Goal: Task Accomplishment & Management: Use online tool/utility

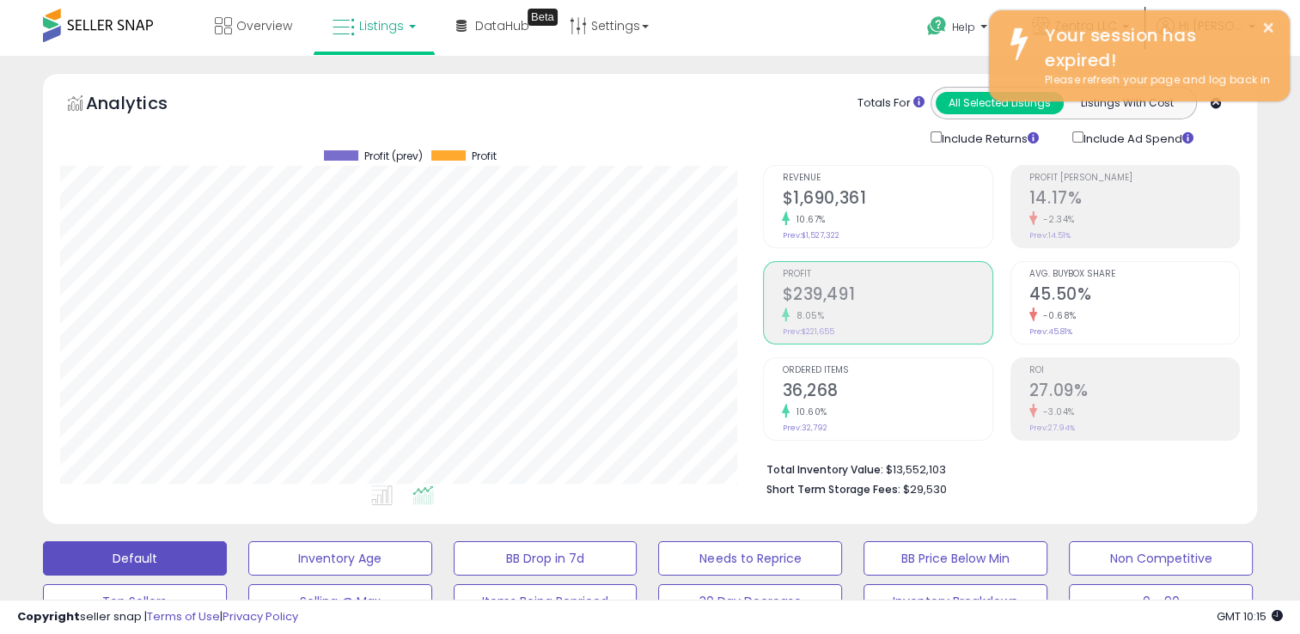
scroll to position [352, 703]
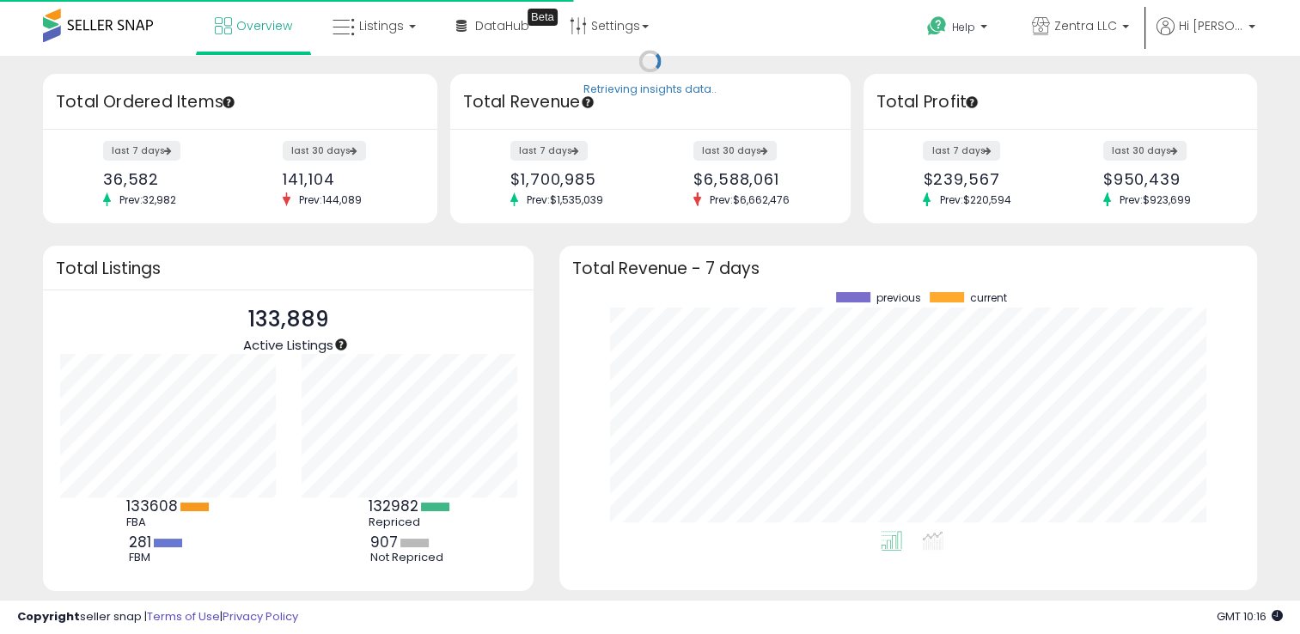
scroll to position [238, 663]
click at [375, 21] on span "Listings" at bounding box center [381, 25] width 45 height 17
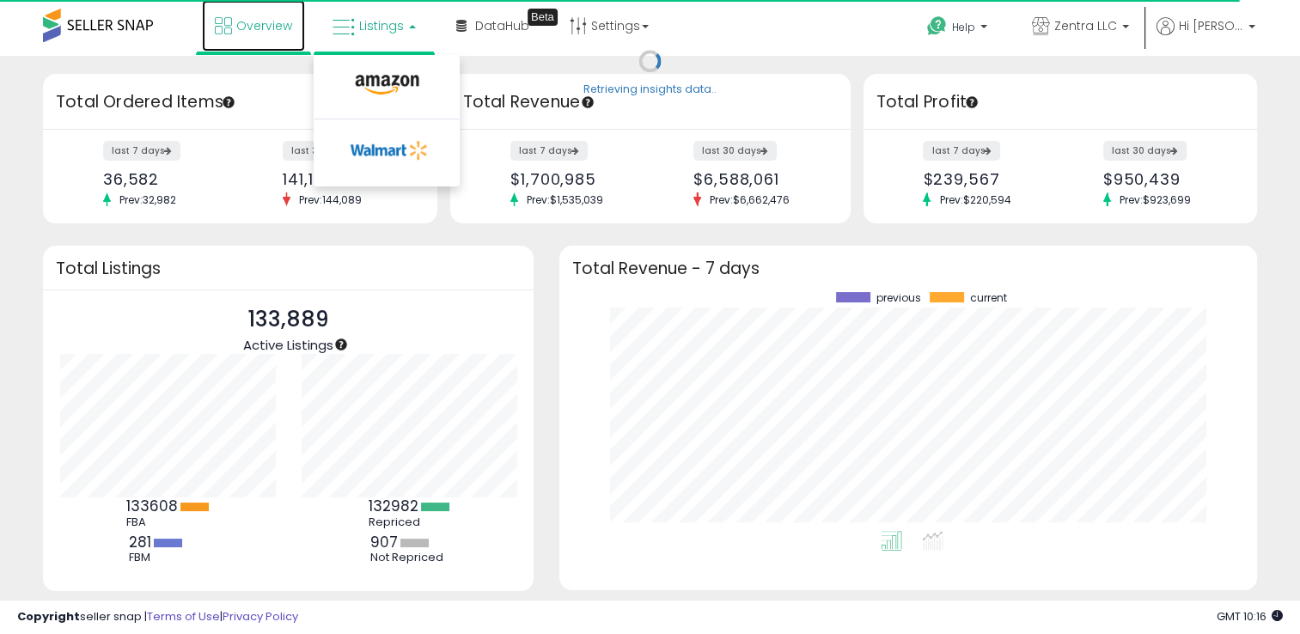
click at [258, 21] on span "Overview" at bounding box center [264, 25] width 56 height 17
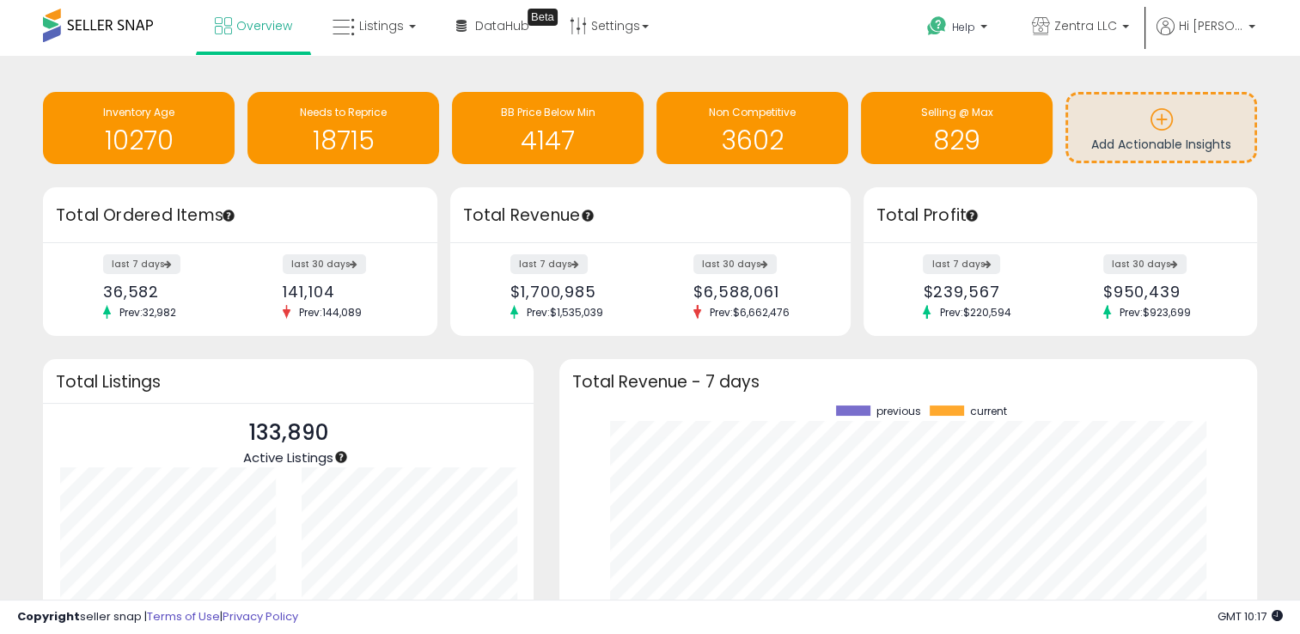
scroll to position [238, 663]
click at [389, 25] on span "Listings" at bounding box center [381, 25] width 45 height 17
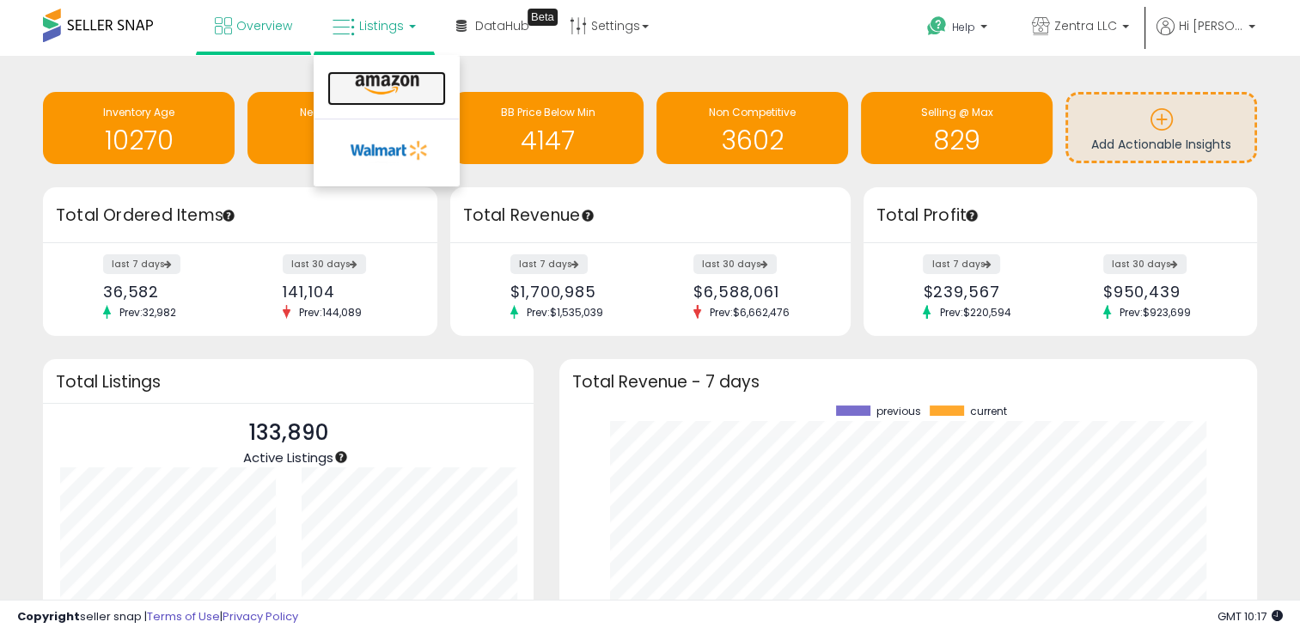
click at [404, 88] on icon at bounding box center [387, 85] width 75 height 22
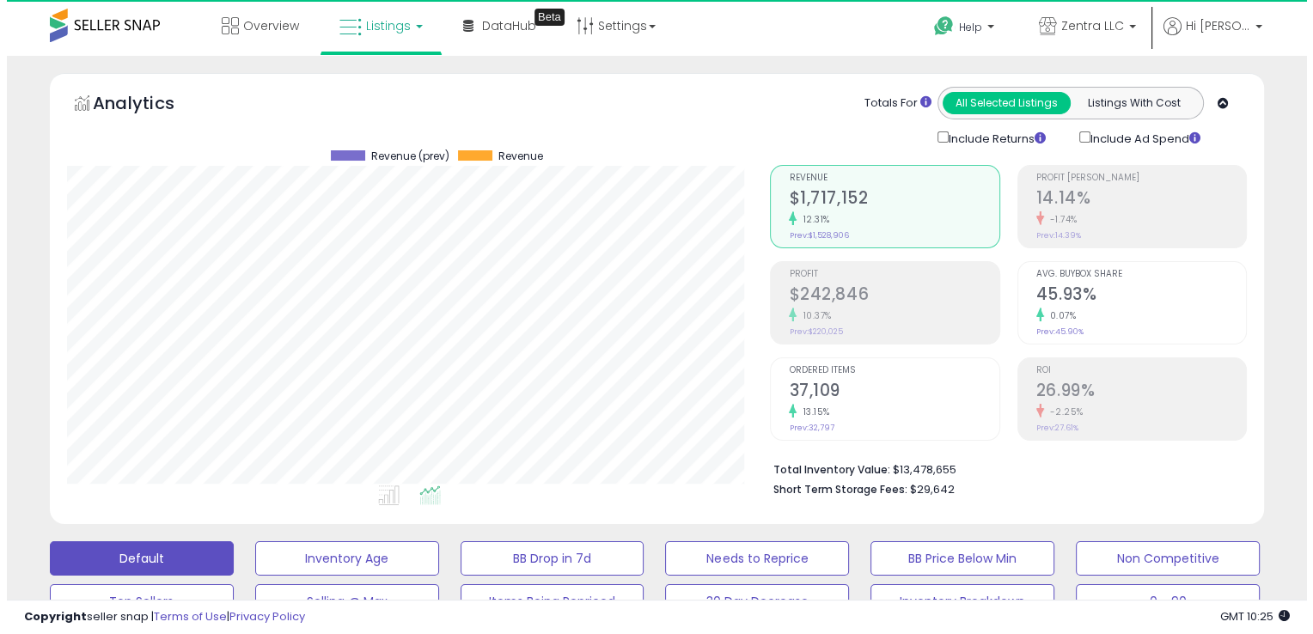
scroll to position [352, 703]
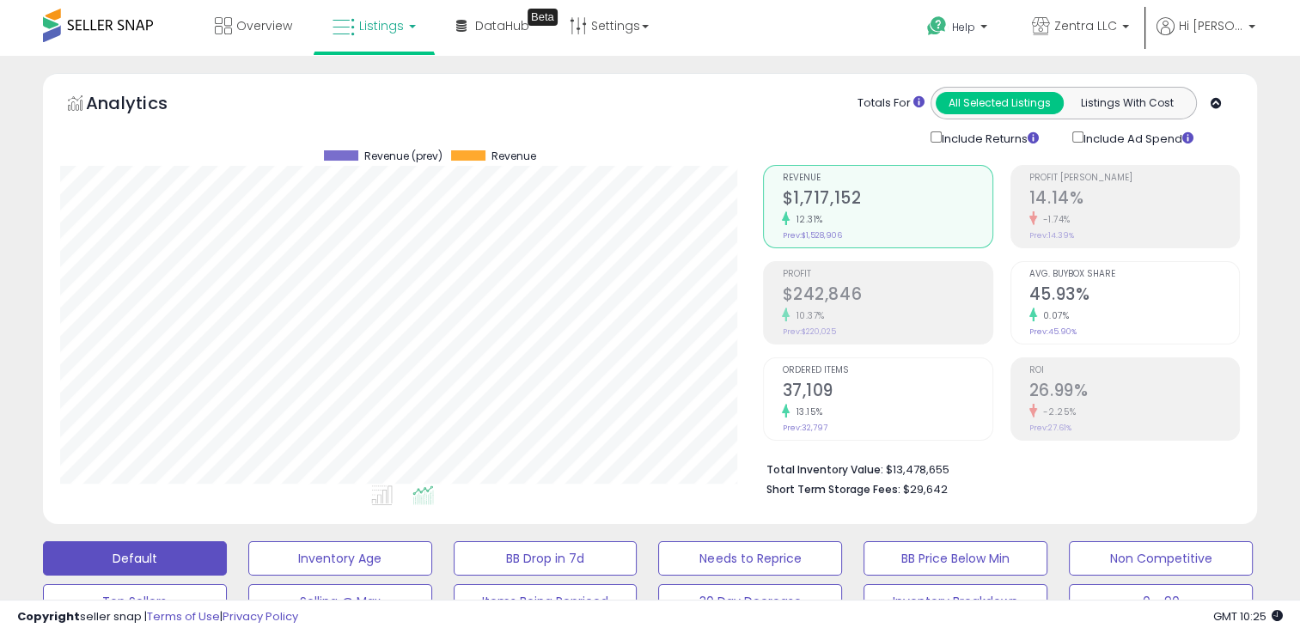
click at [1102, 215] on div "-1.74%" at bounding box center [1135, 219] width 210 height 16
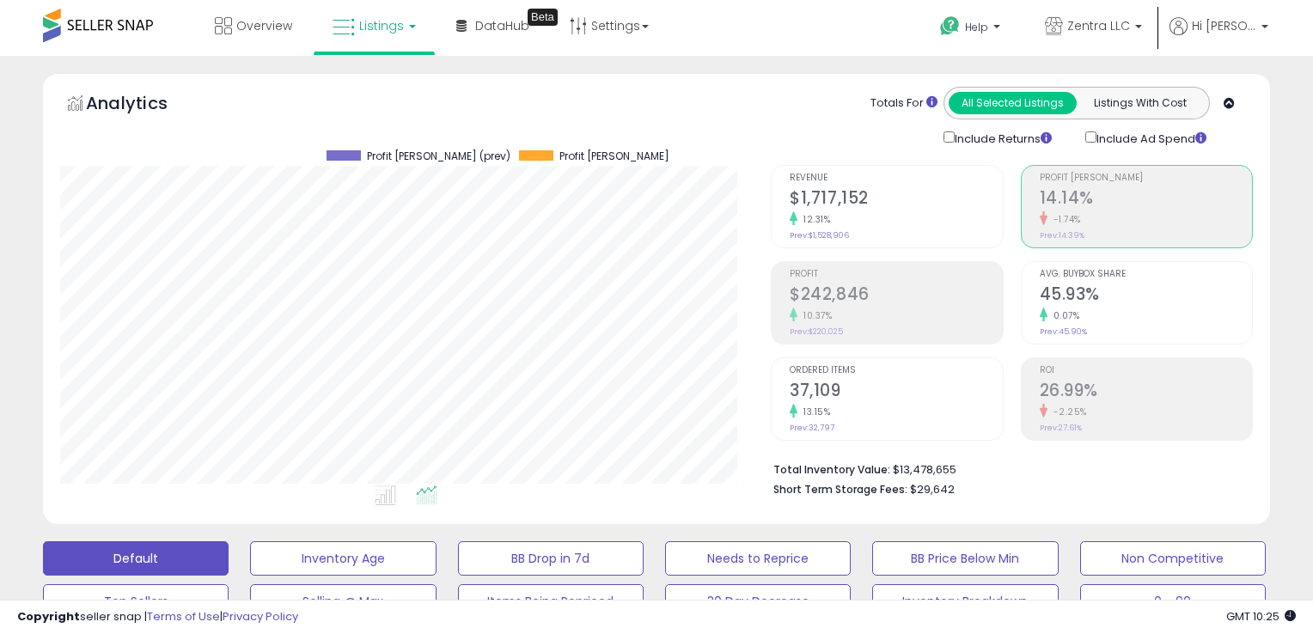
scroll to position [859185, 858834]
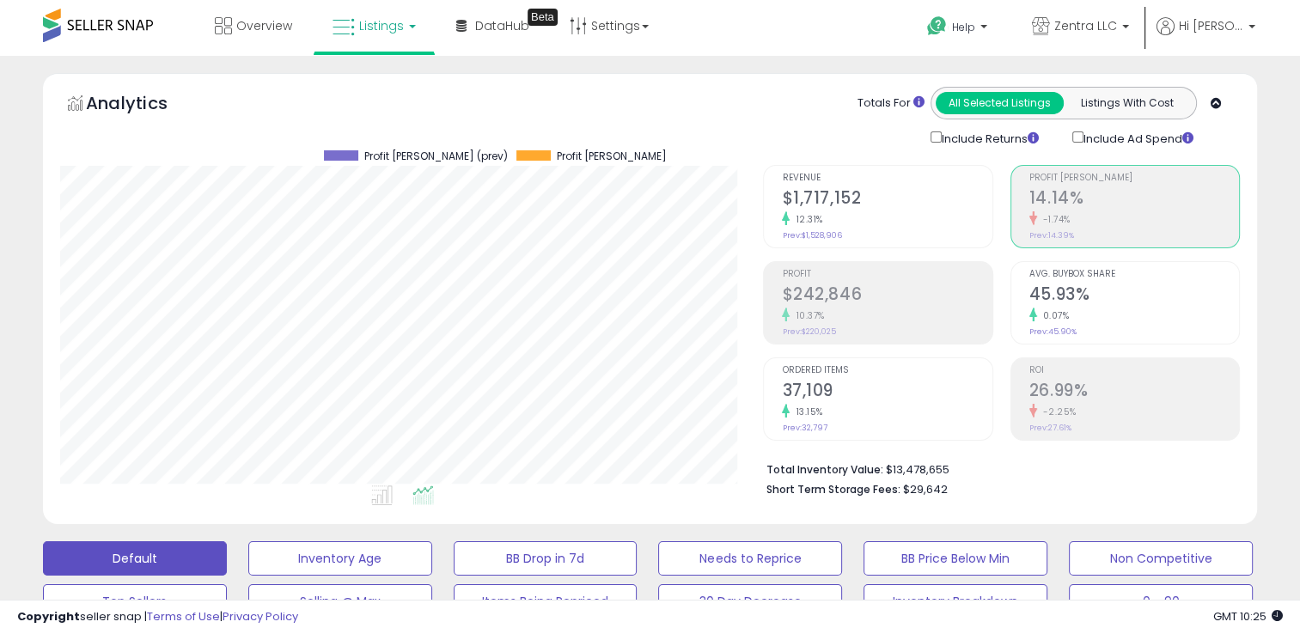
click at [1064, 309] on small "0.07%" at bounding box center [1053, 315] width 33 height 13
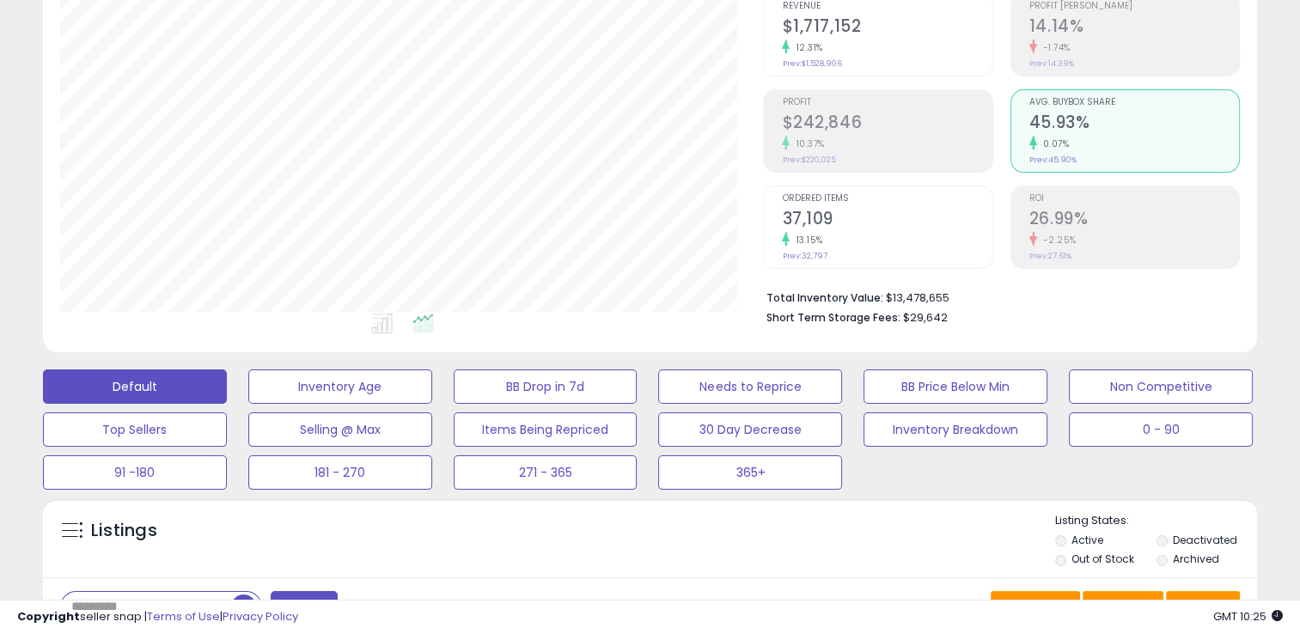
scroll to position [430, 0]
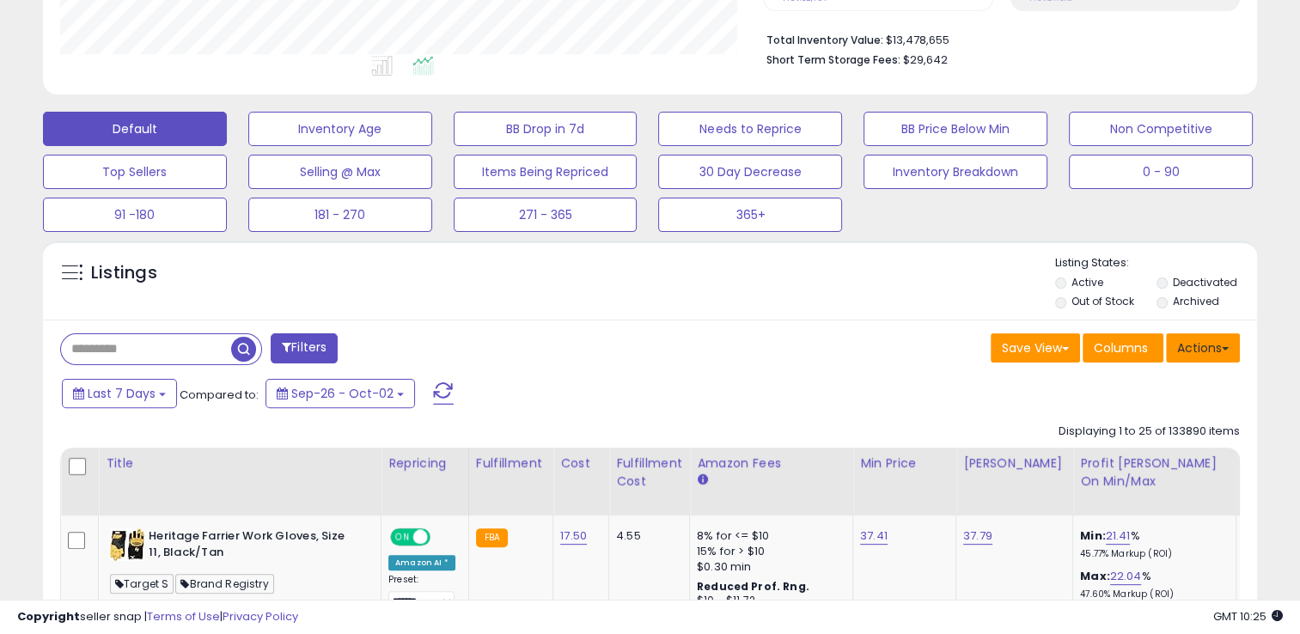
click at [1227, 344] on button "Actions" at bounding box center [1203, 348] width 74 height 29
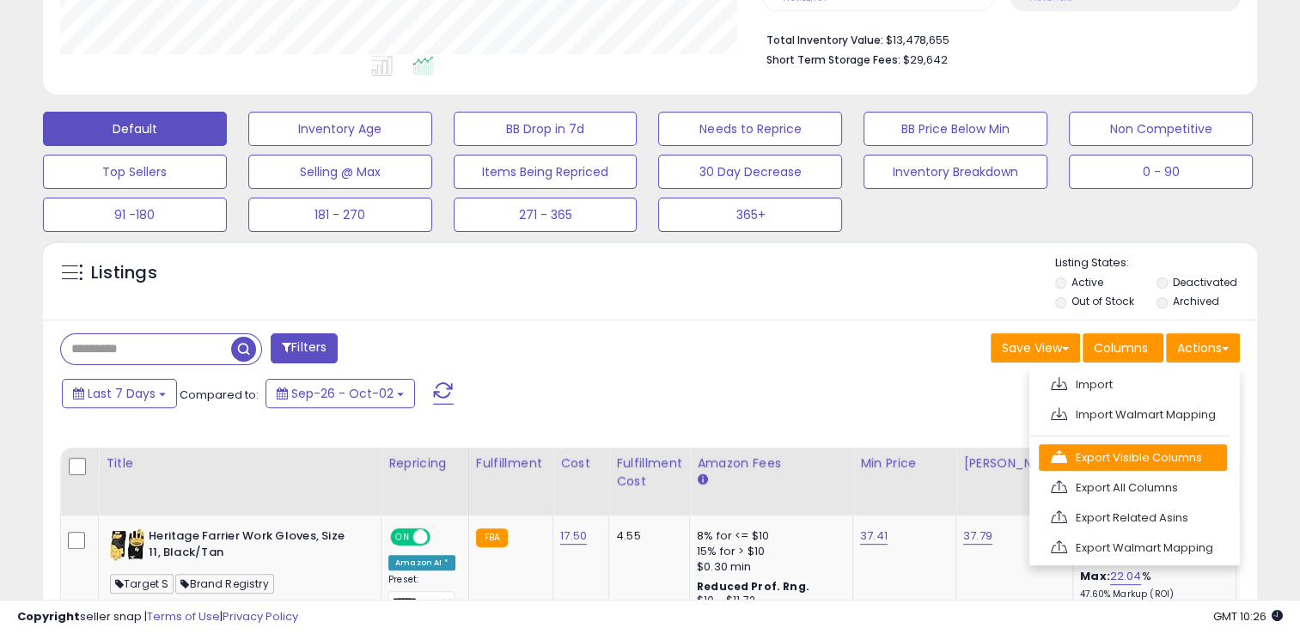
click at [1097, 453] on link "Export Visible Columns" at bounding box center [1133, 457] width 188 height 27
